Goal: Transaction & Acquisition: Purchase product/service

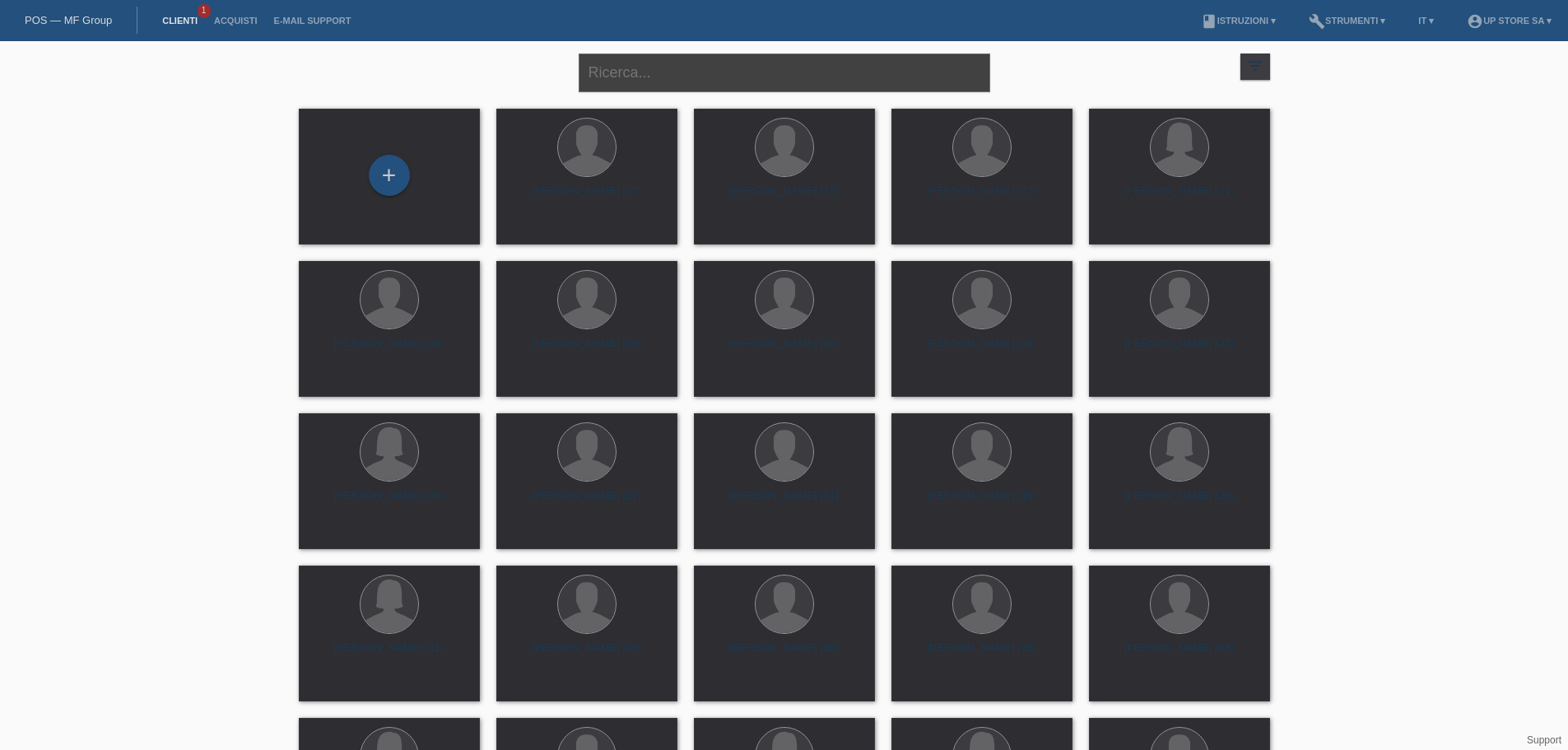
click at [715, 77] on input "text" at bounding box center [784, 73] width 411 height 39
click at [715, 88] on input "marc" at bounding box center [784, 73] width 411 height 39
type input "[PERSON_NAME]"
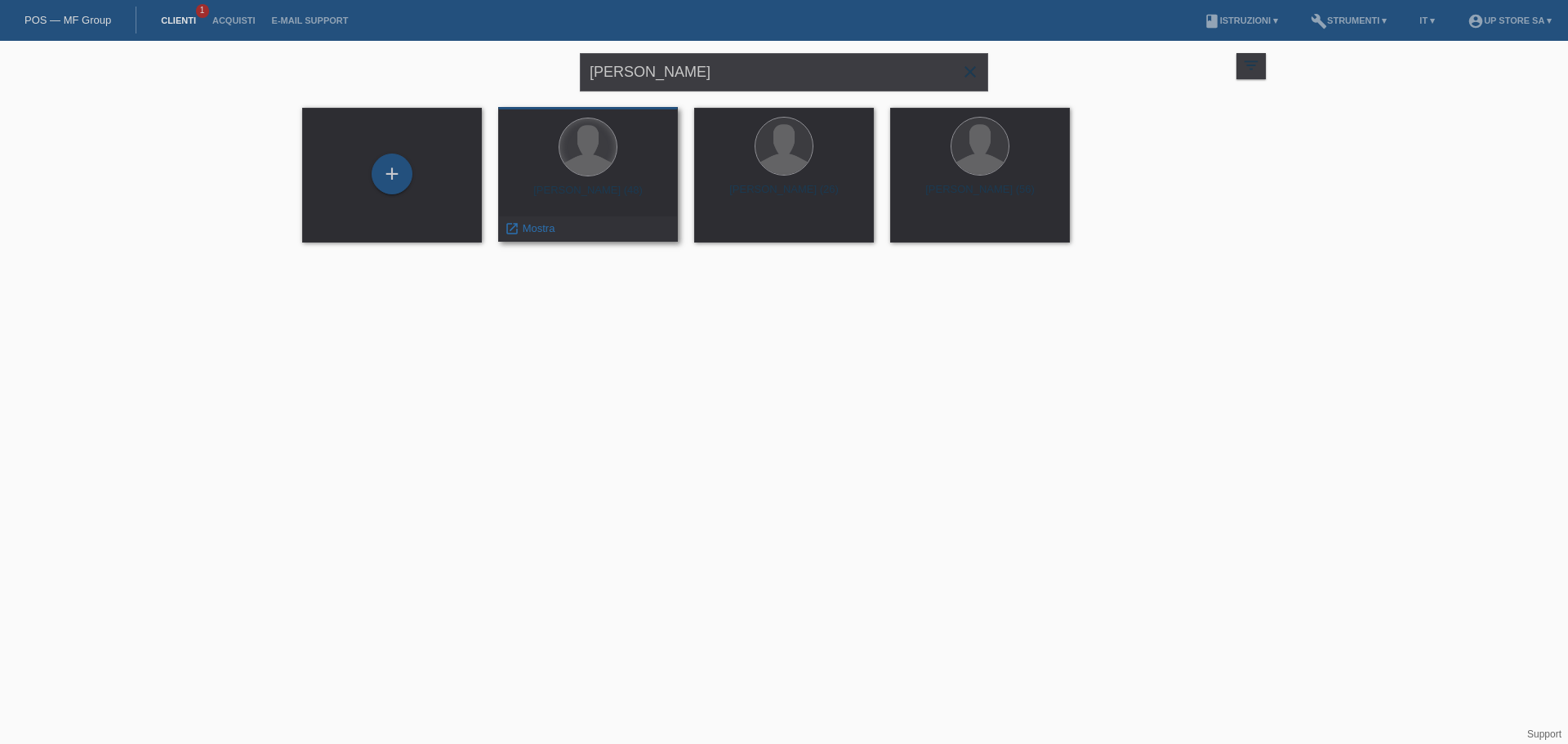
click at [585, 171] on div at bounding box center [588, 146] width 57 height 57
click at [540, 229] on span "Mostra" at bounding box center [539, 229] width 32 height 12
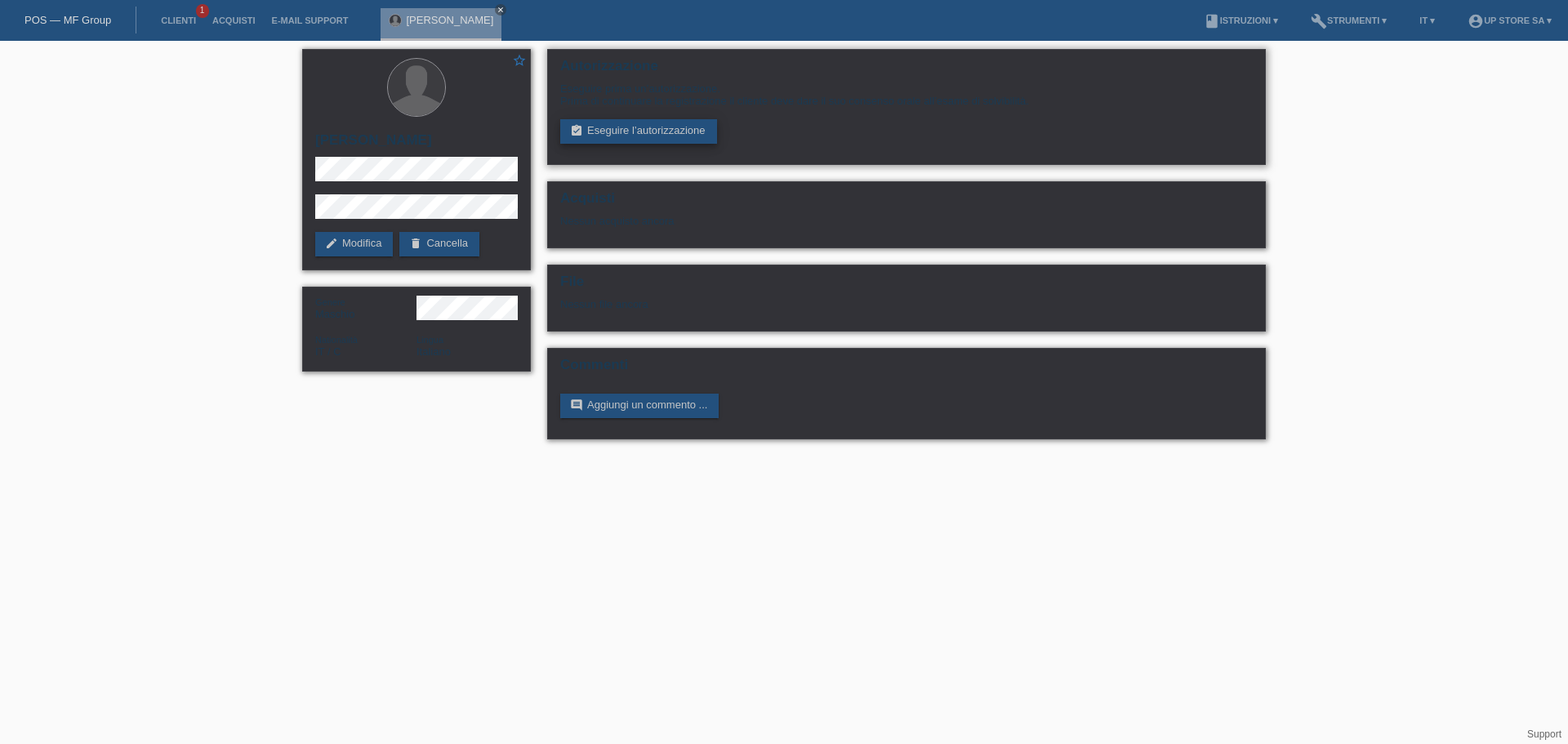
click at [675, 131] on link "assignment_turned_in Eseguire l’autorizzazione" at bounding box center [639, 131] width 157 height 25
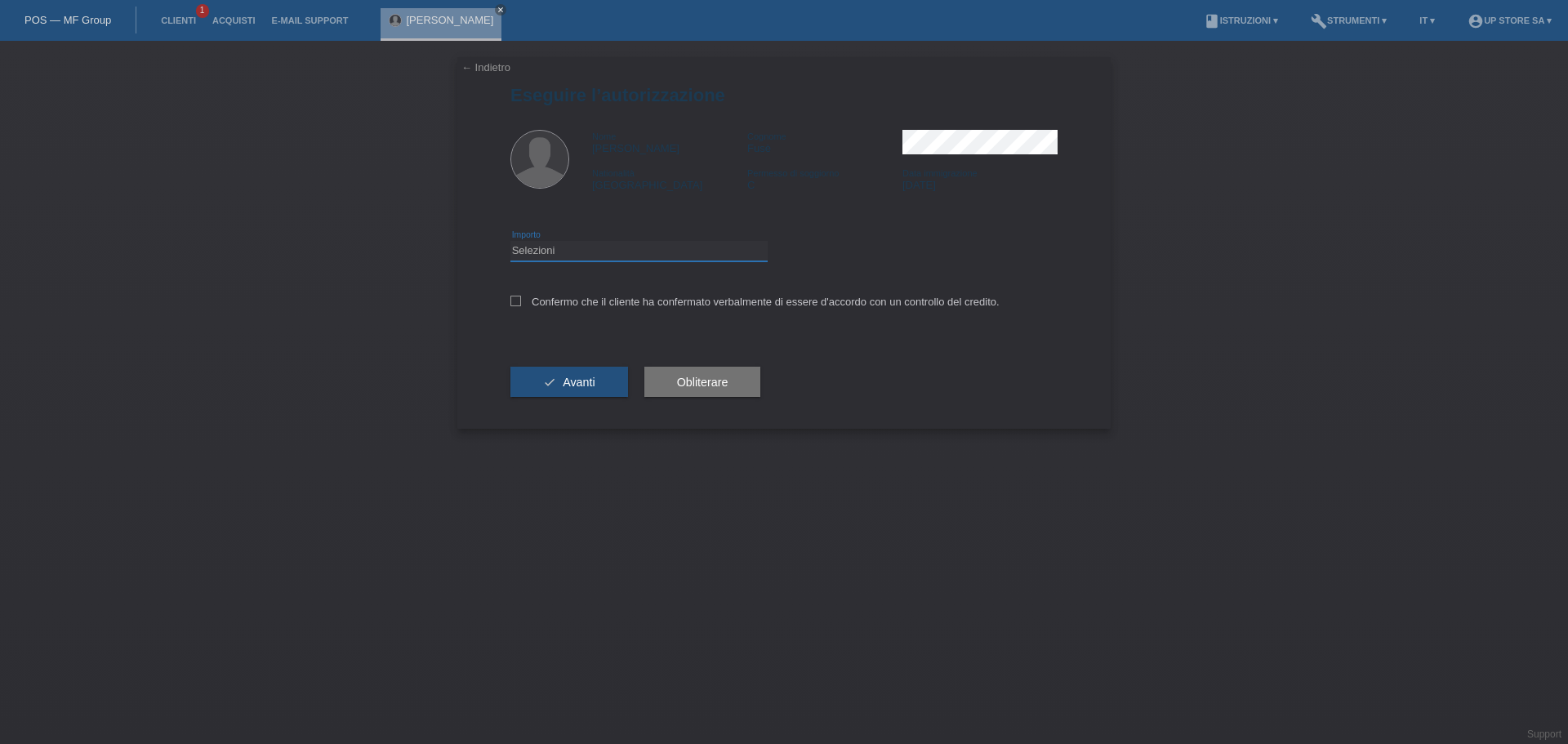
click at [644, 253] on select "Selezioni CHF 1.00 - CHF 499.00 CHF 500.00 - CHF 1'999.00 CHF 2'000.00 - CHF 6'…" at bounding box center [639, 251] width 258 height 19
select select "2"
click at [511, 241] on select "Selezioni CHF 1.00 - CHF 499.00 CHF 500.00 - CHF 1'999.00 CHF 2'000.00 - CHF 6'…" at bounding box center [639, 251] width 258 height 19
click at [569, 299] on label "Confermo che il cliente ha confermato verbalmente di essere d'accordo con un co…" at bounding box center [755, 301] width 489 height 12
click at [521, 299] on input "Confermo che il cliente ha confermato verbalmente di essere d'accordo con un co…" at bounding box center [516, 301] width 11 height 11
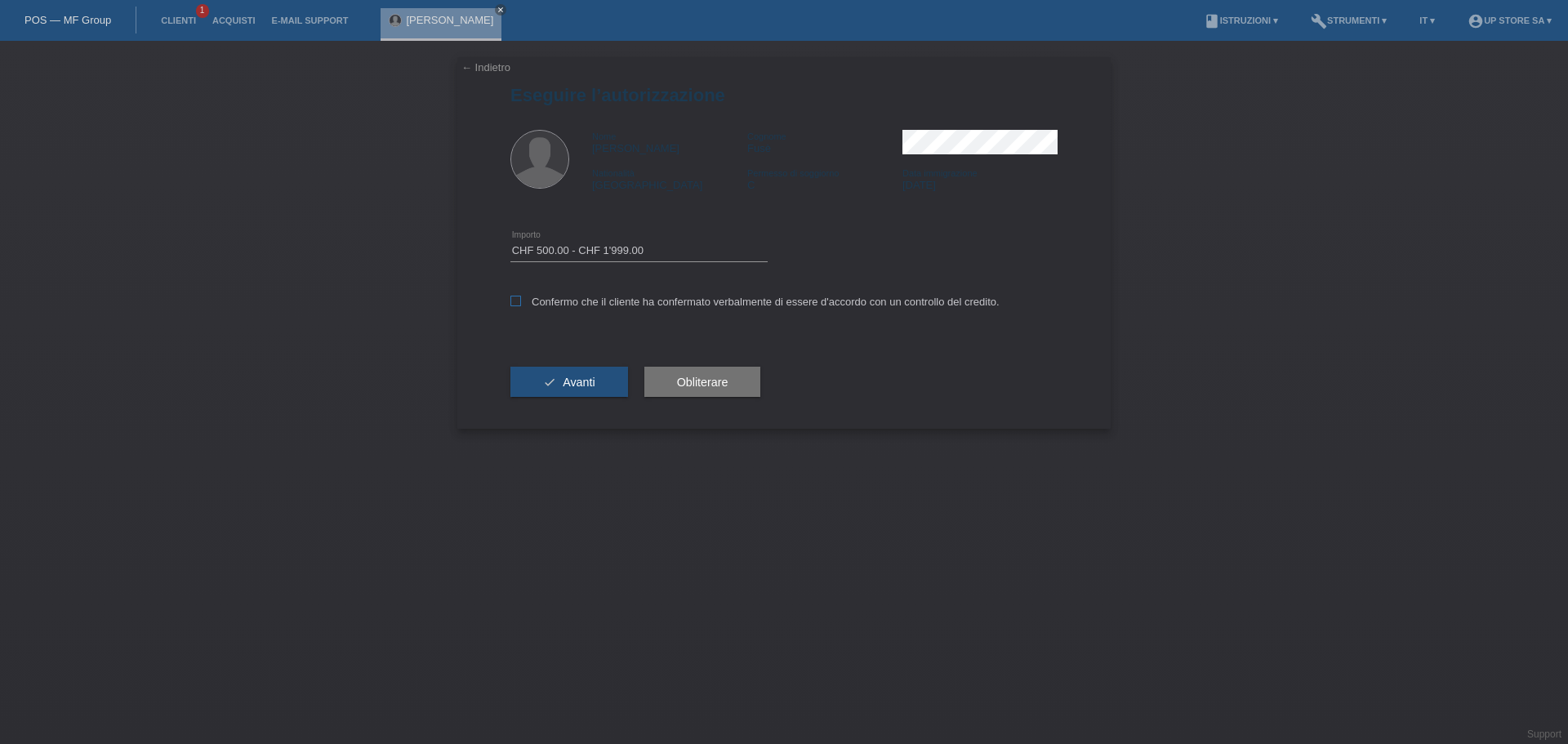
checkbox input "true"
click at [586, 390] on button "check Avanti" at bounding box center [569, 382] width 117 height 31
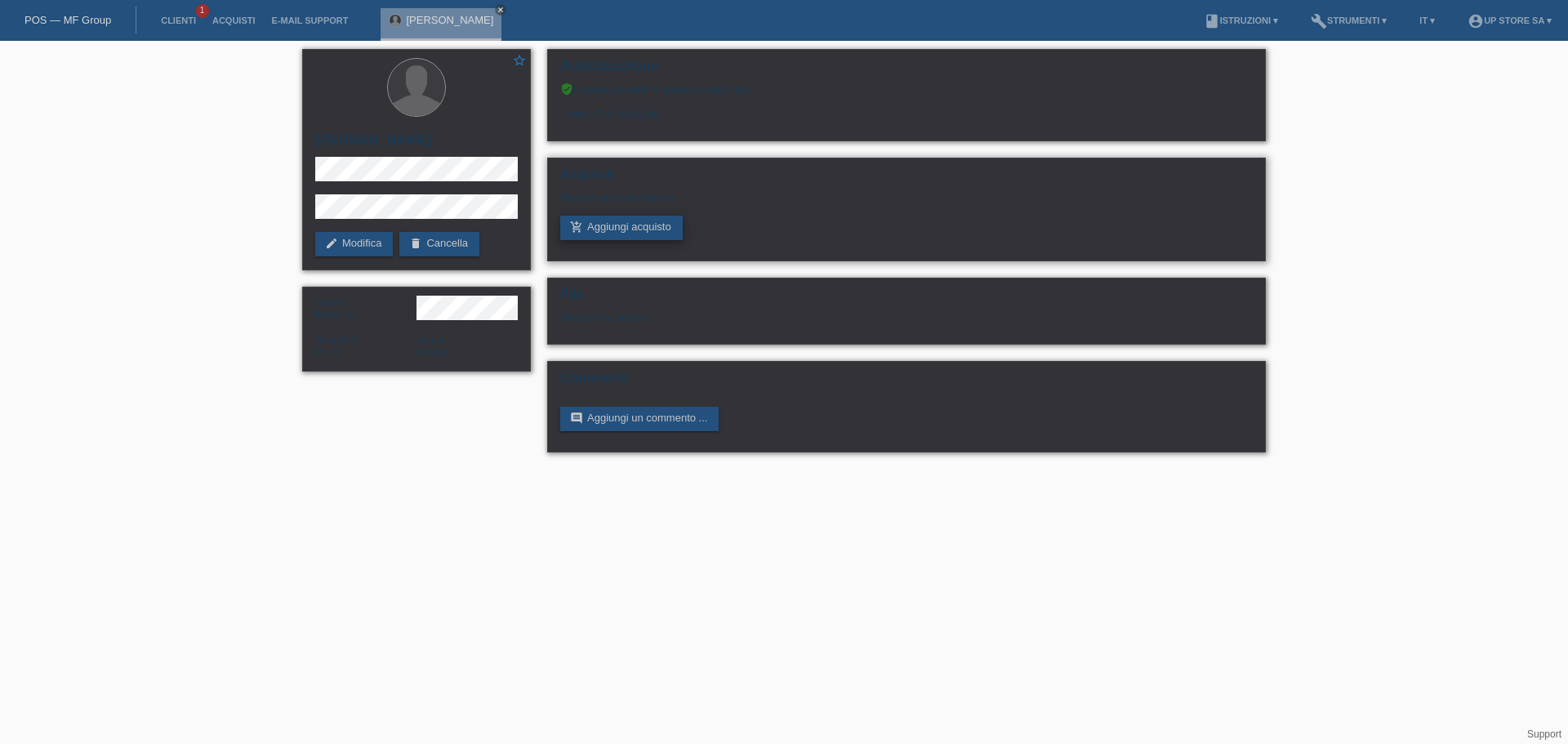
click at [646, 234] on link "add_shopping_cart Aggiungi acquisto" at bounding box center [622, 228] width 123 height 25
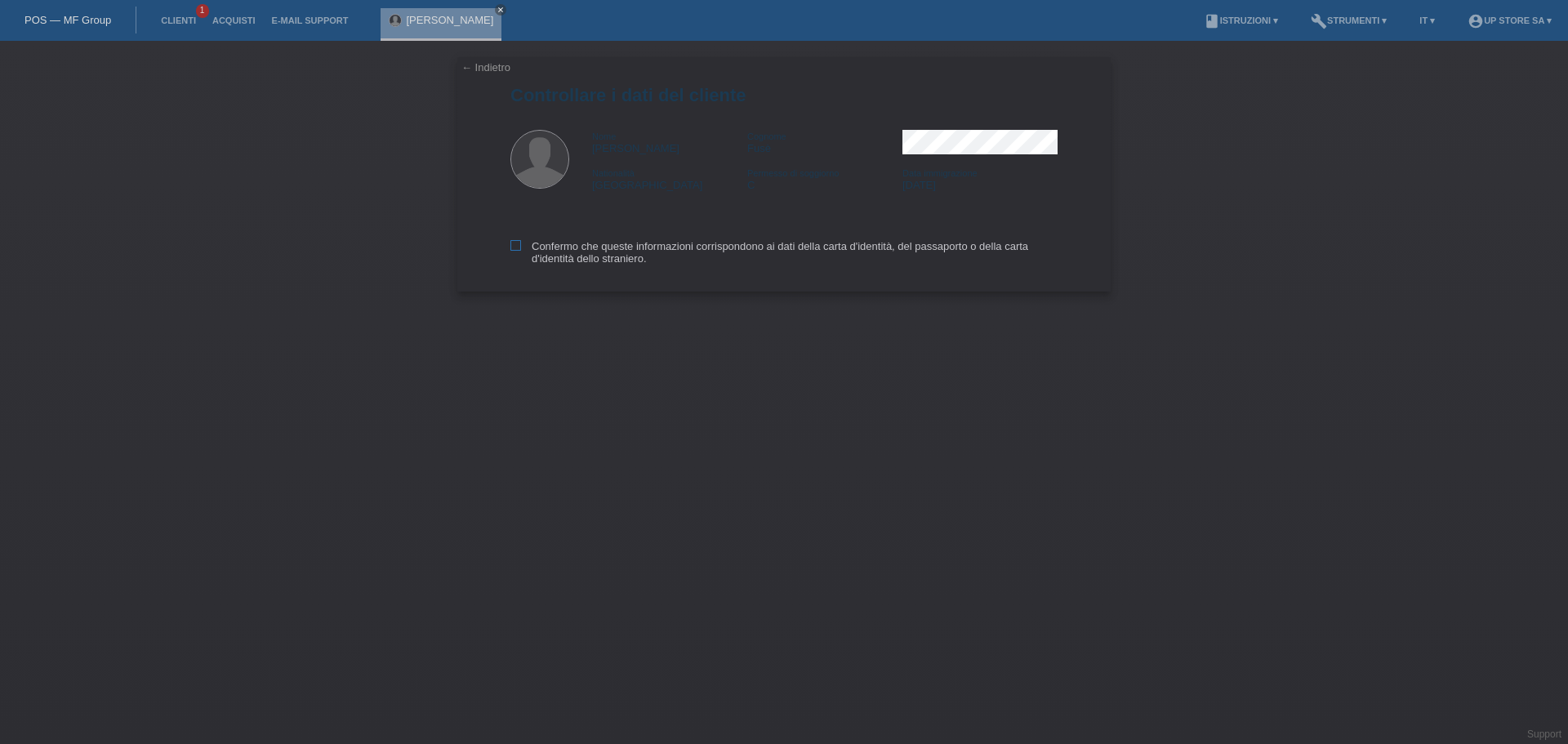
click at [580, 244] on label "Confermo che queste informazioni corrispondono ai dati della carta d'identità, …" at bounding box center [784, 252] width 547 height 25
click at [521, 244] on input "Confermo che queste informazioni corrispondono ai dati della carta d'identità, …" at bounding box center [516, 245] width 11 height 11
checkbox input "true"
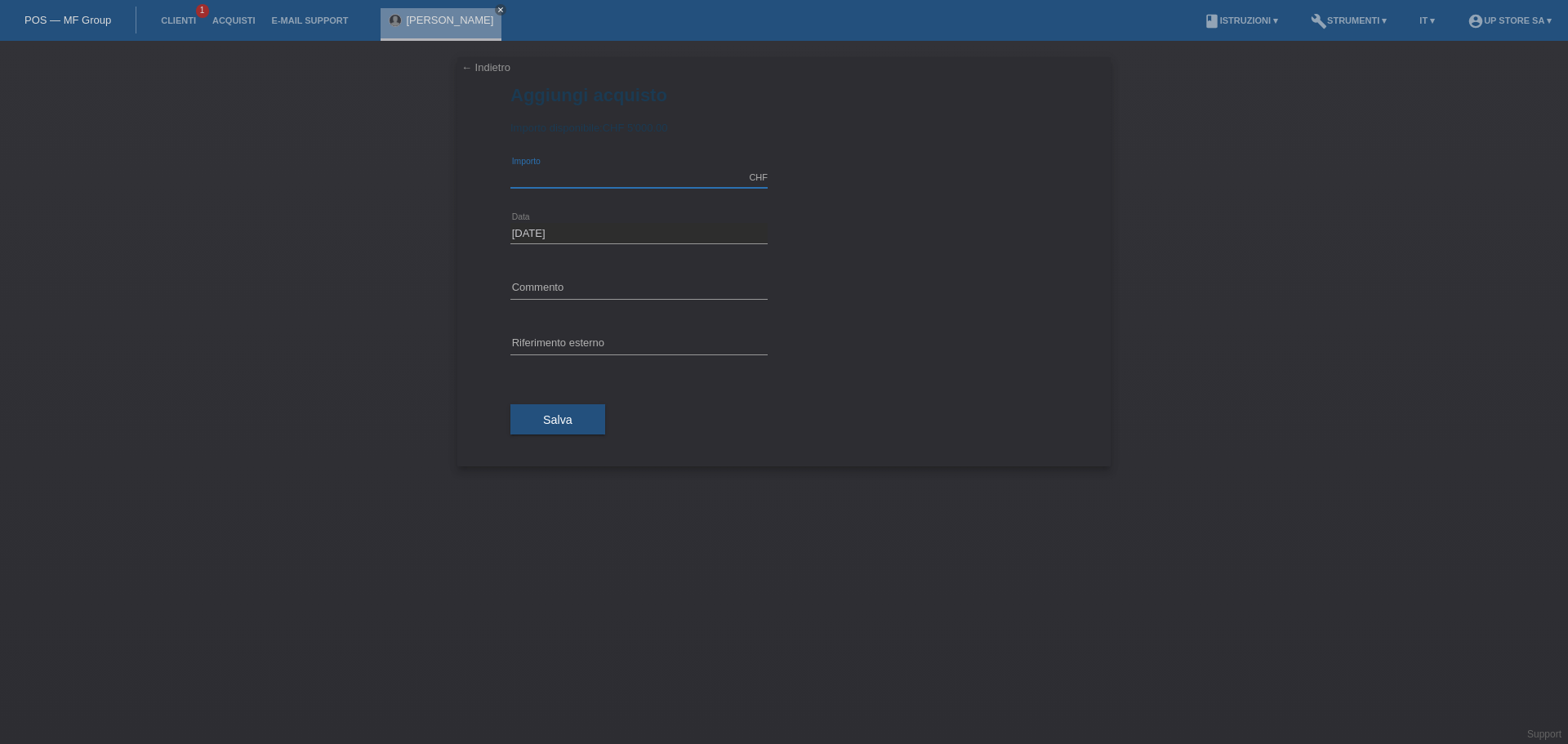
click at [606, 174] on input "text" at bounding box center [639, 177] width 258 height 20
type input "1499.00"
click at [588, 279] on input "text" at bounding box center [639, 288] width 258 height 20
drag, startPoint x: 664, startPoint y: 291, endPoint x: 621, endPoint y: 294, distance: 43.1
click at [621, 294] on input "Computer Assemblato e Monitor" at bounding box center [639, 288] width 258 height 20
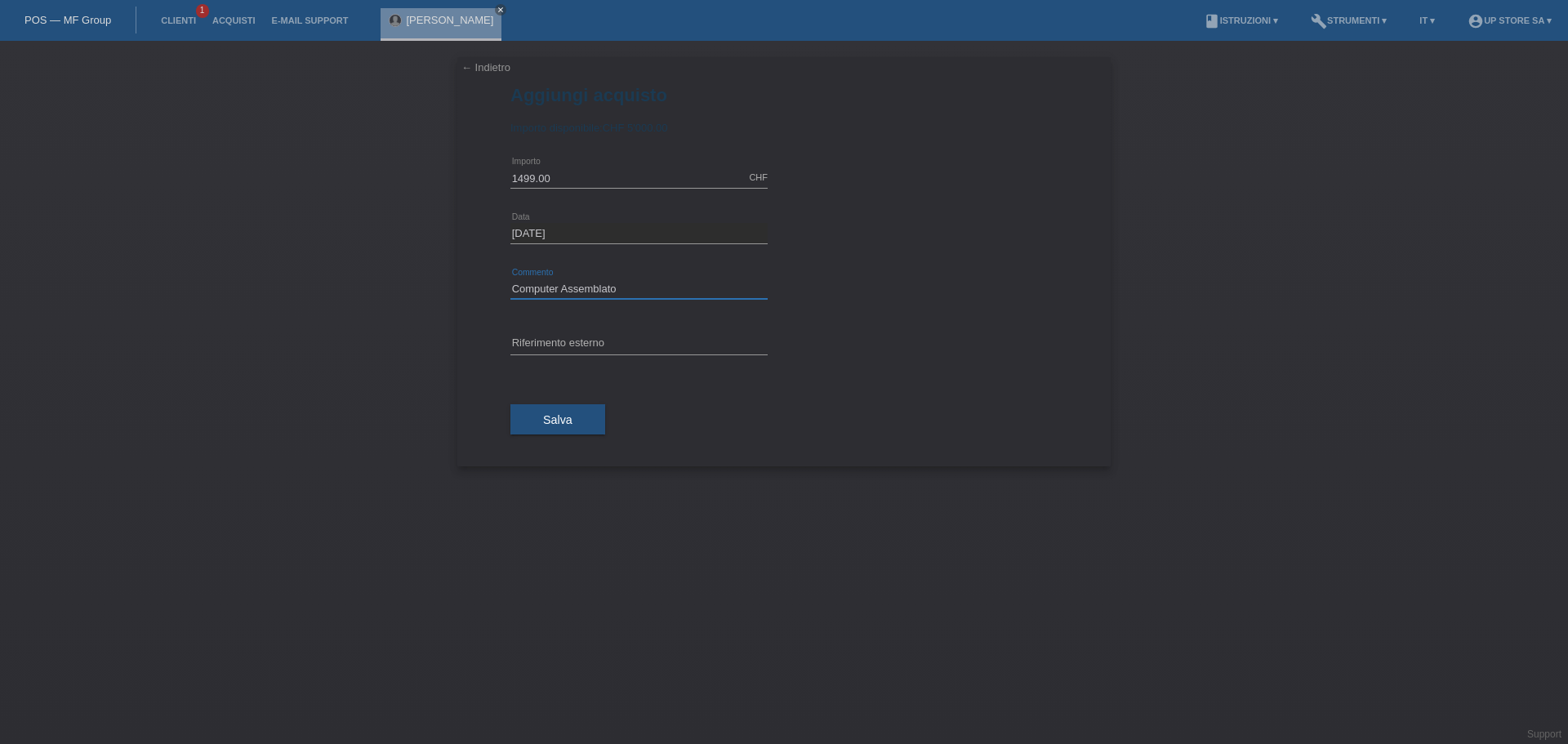
type input "Computer Assemblato"
click at [582, 348] on input "text" at bounding box center [639, 344] width 258 height 20
paste input "S04260"
type input "S04260"
click at [546, 415] on span "Salva" at bounding box center [558, 420] width 30 height 13
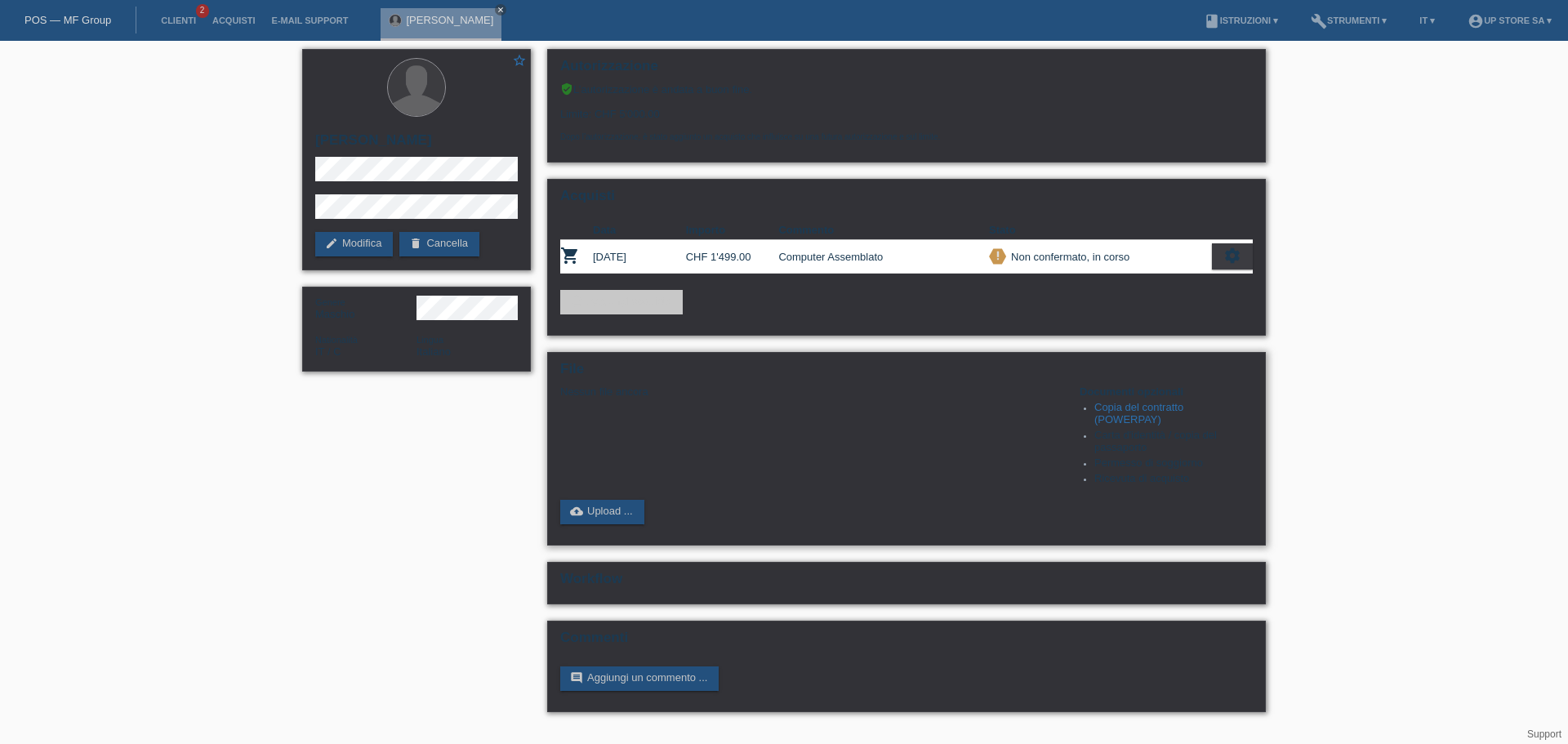
click at [1137, 414] on link "Copia del contratto (POWERPAY)" at bounding box center [1139, 414] width 89 height 25
